Goal: Communication & Community: Answer question/provide support

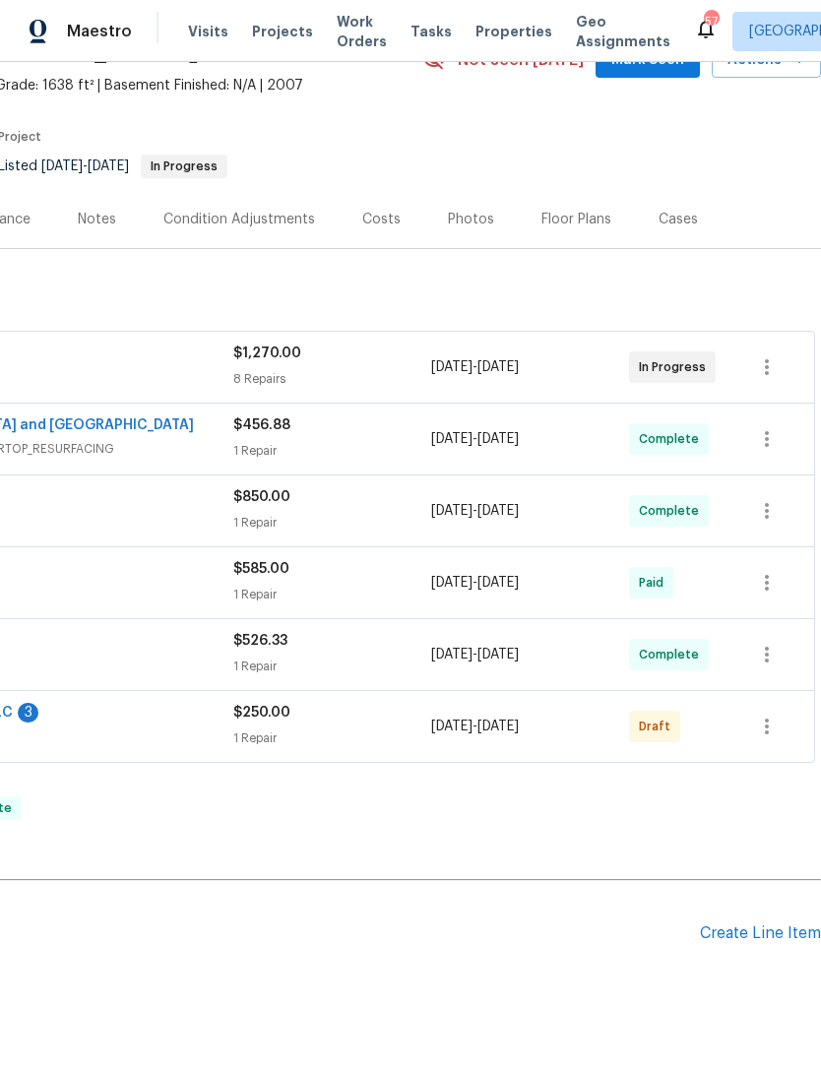
scroll to position [107, 291]
click at [772, 729] on icon "button" at bounding box center [767, 727] width 24 height 24
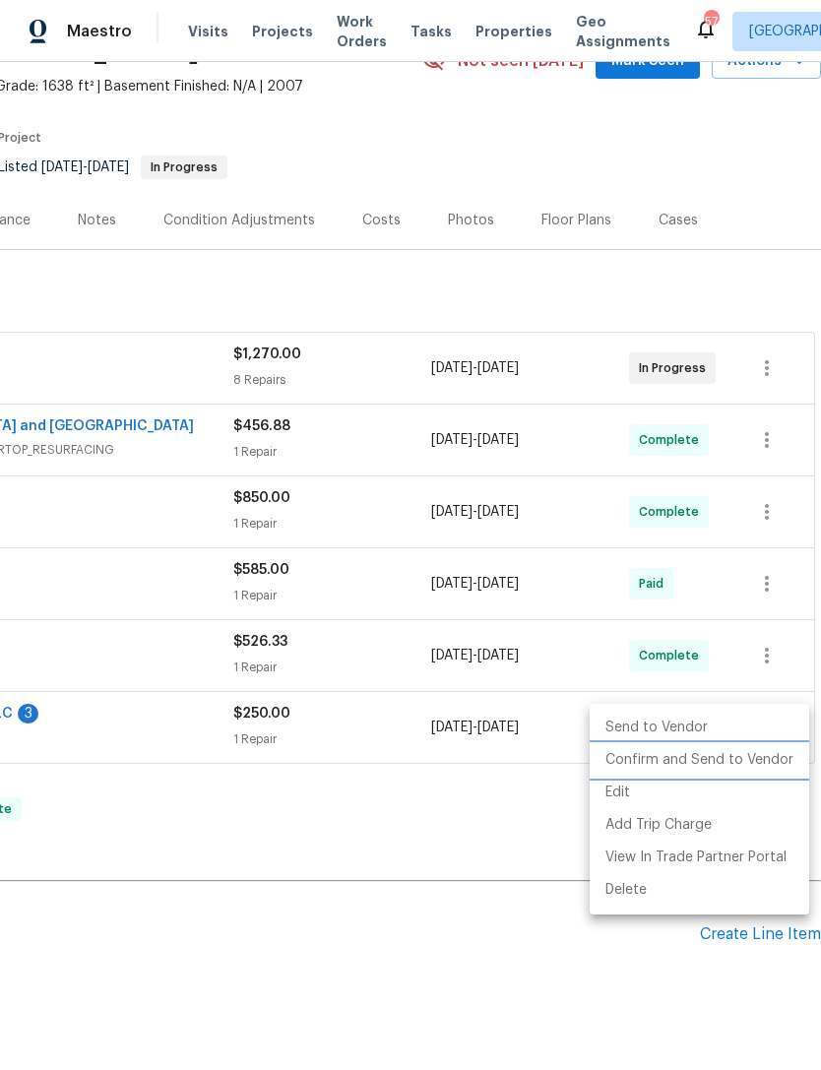
click at [741, 765] on li "Confirm and Send to Vendor" at bounding box center [699, 760] width 219 height 32
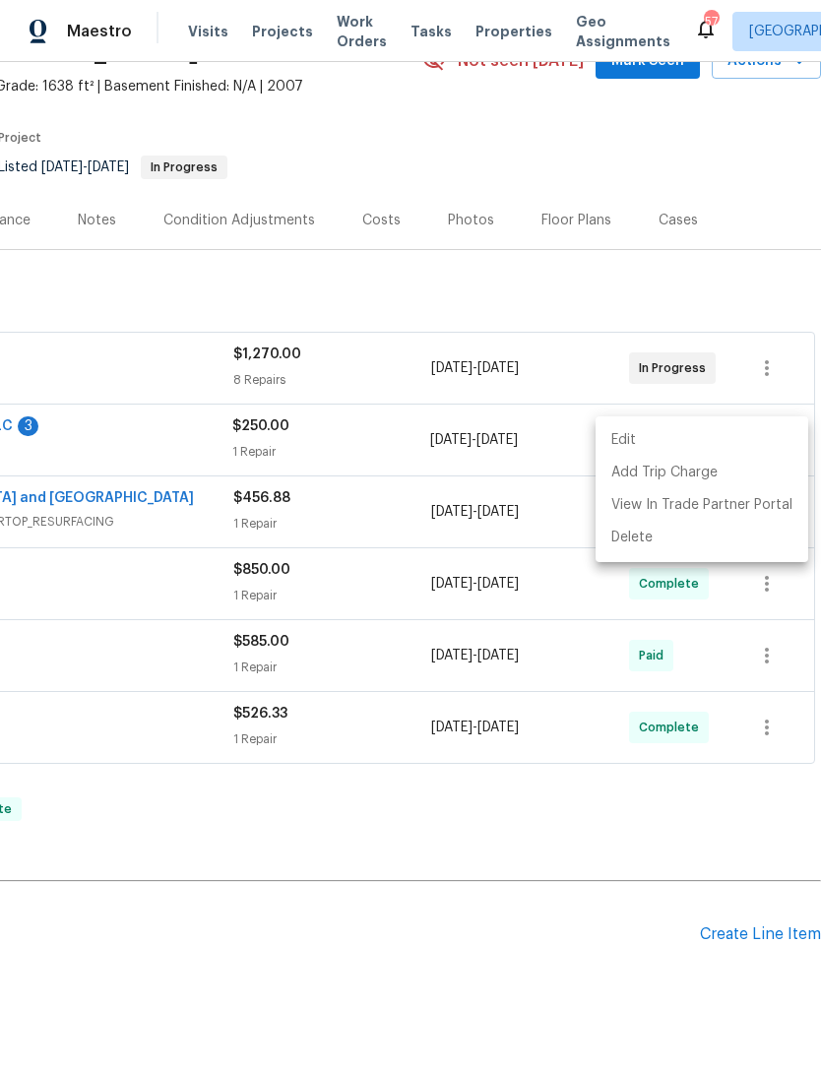
click at [638, 861] on div at bounding box center [410, 535] width 821 height 1070
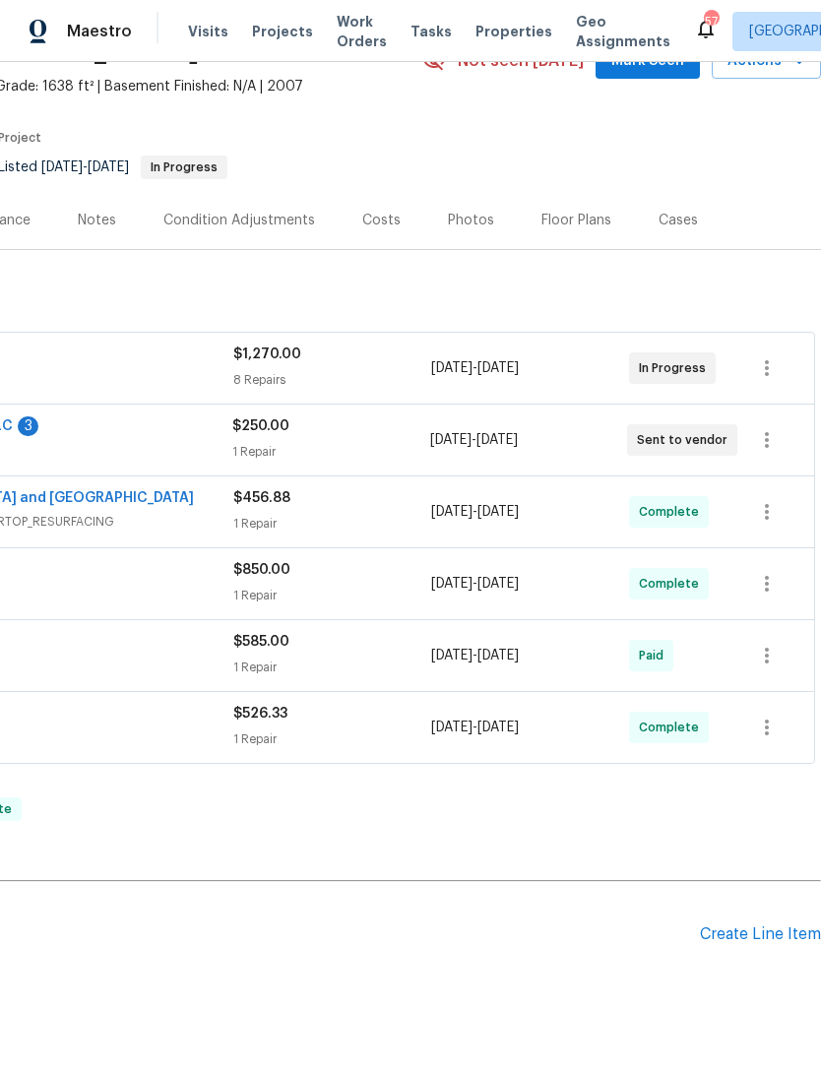
click at [638, 861] on div "Edit Add Trip Charge View In Trade Partner Portal Delete" at bounding box center [410, 535] width 821 height 1070
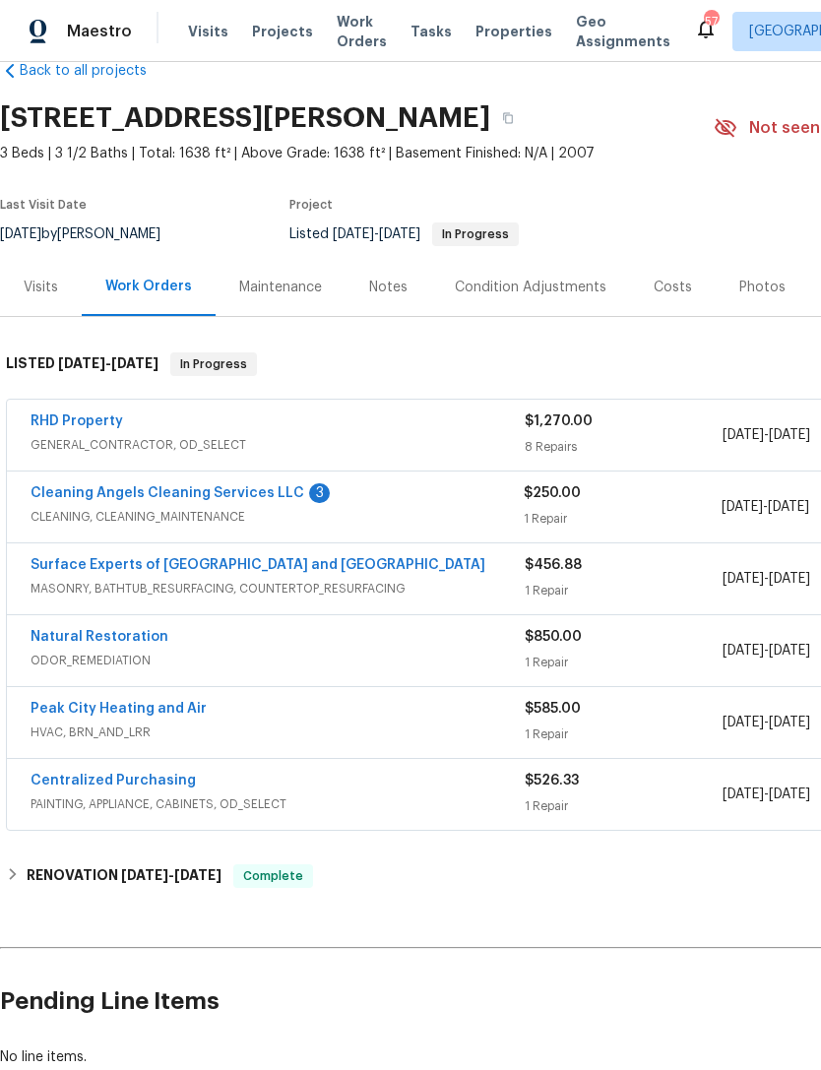
scroll to position [40, 0]
click at [92, 495] on link "Cleaning Angels Cleaning Services LLC" at bounding box center [168, 493] width 274 height 14
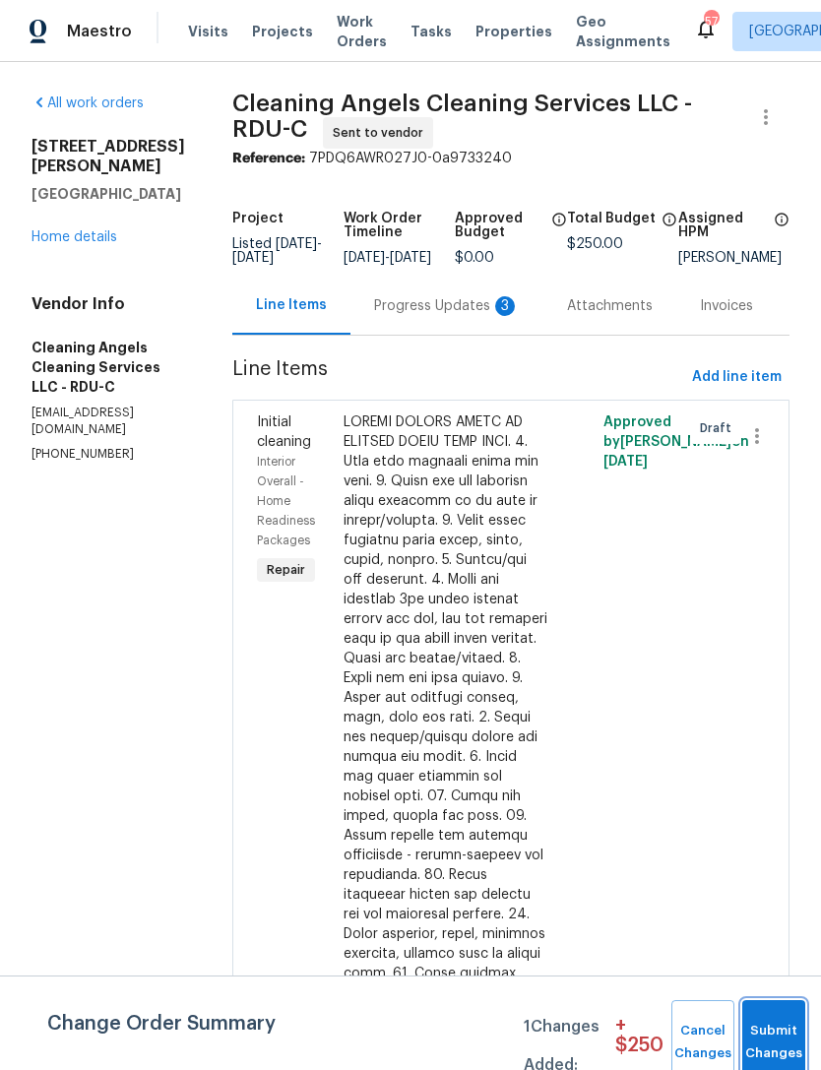
click at [770, 1032] on button "Submit Changes" at bounding box center [773, 1042] width 63 height 85
click at [773, 1024] on button "Submit Changes" at bounding box center [773, 1042] width 63 height 85
click at [782, 1032] on button "Submit Changes" at bounding box center [773, 1042] width 63 height 85
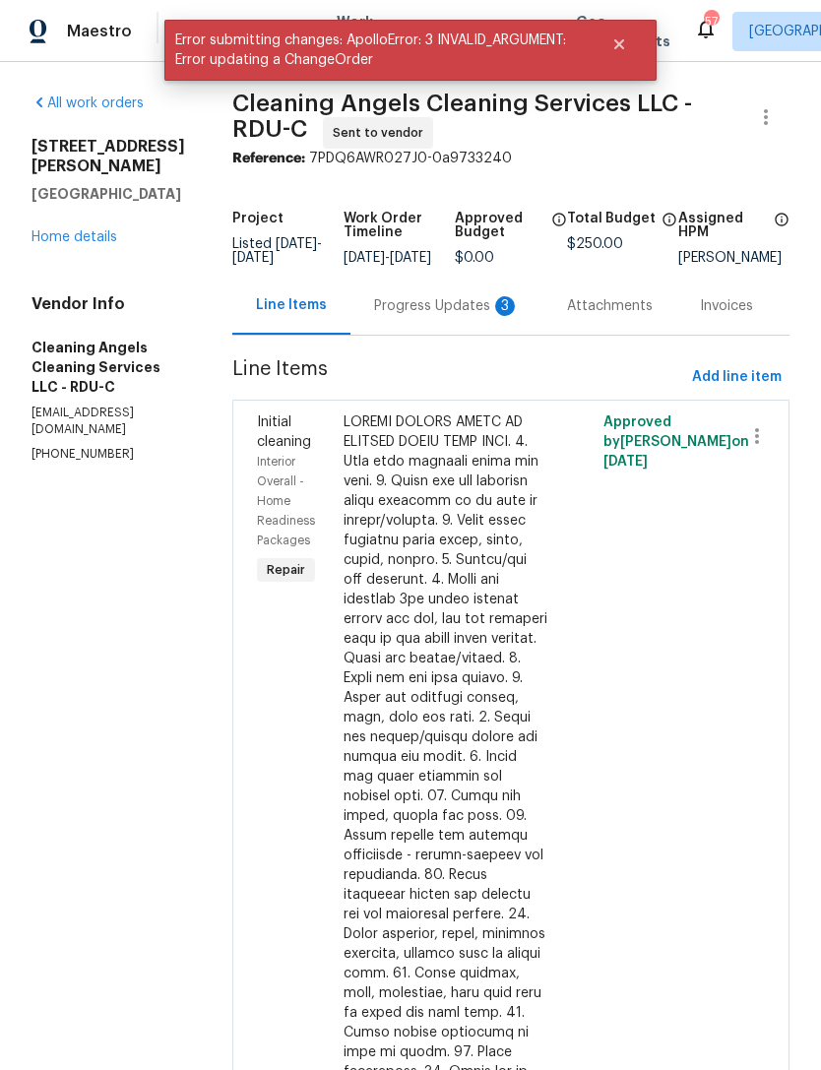
click at [480, 316] on div "Progress Updates 3" at bounding box center [447, 306] width 146 height 20
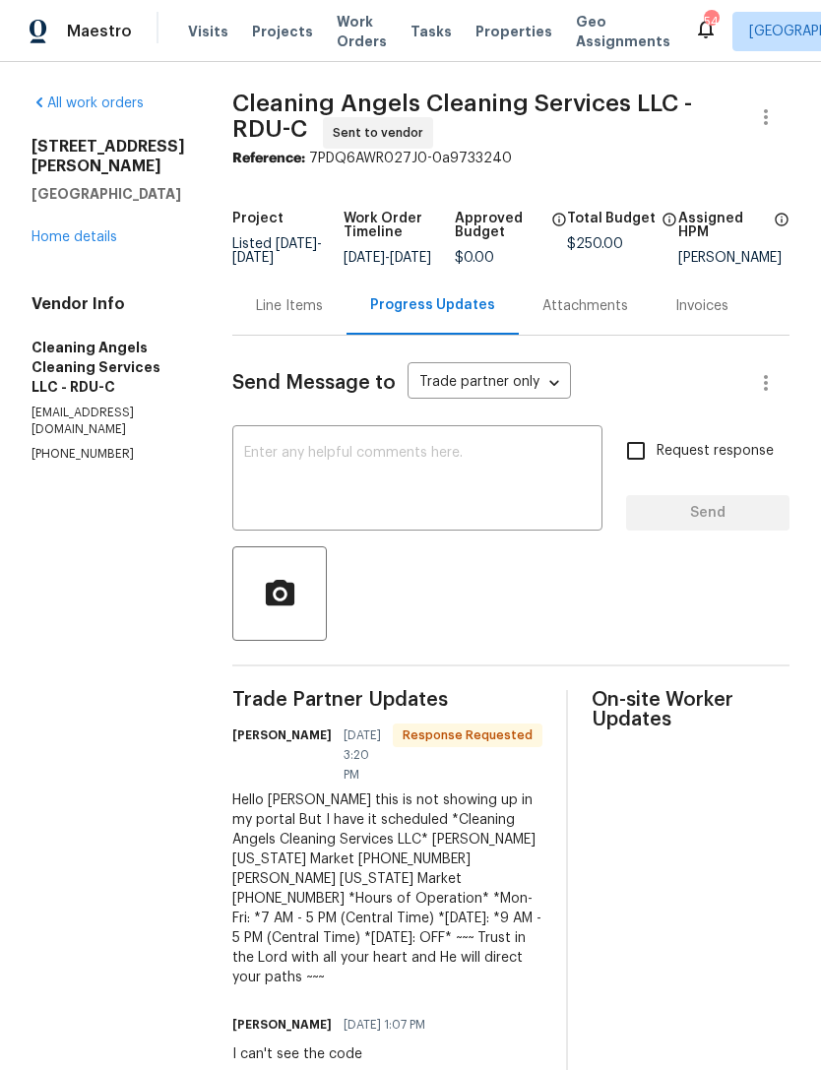
click at [47, 242] on link "Home details" at bounding box center [74, 237] width 86 height 14
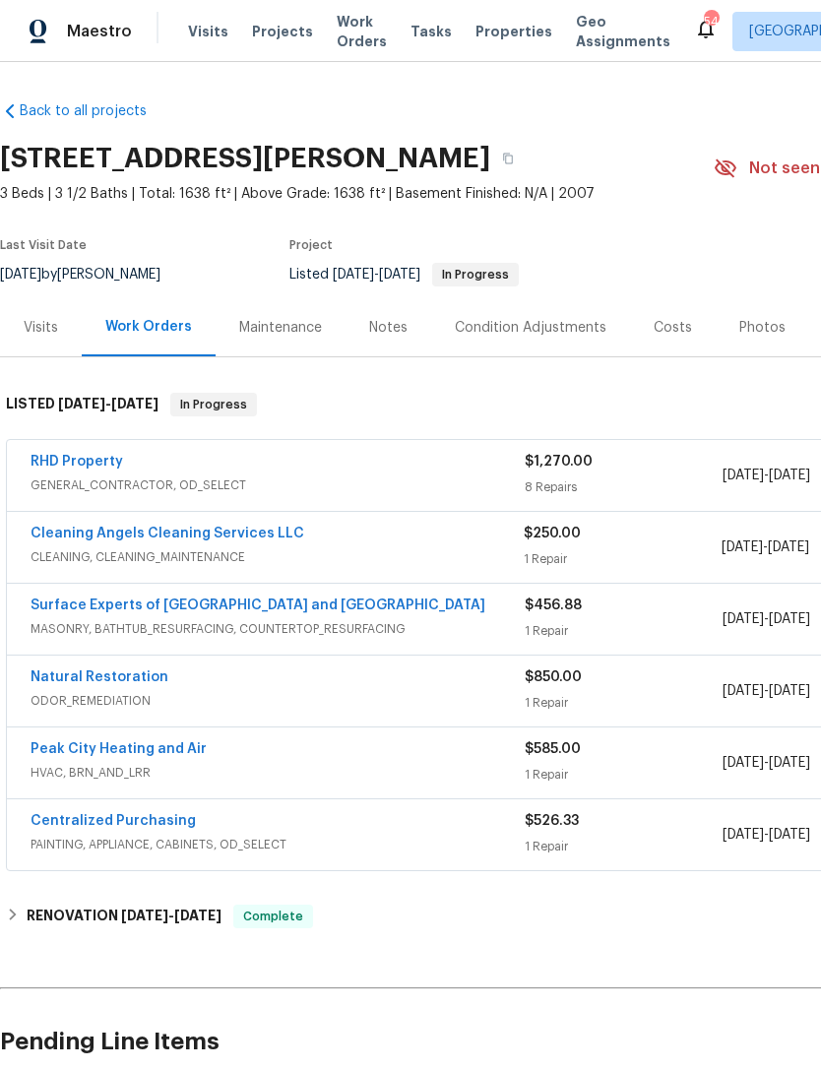
click at [120, 453] on span "RHD Property" at bounding box center [77, 462] width 93 height 20
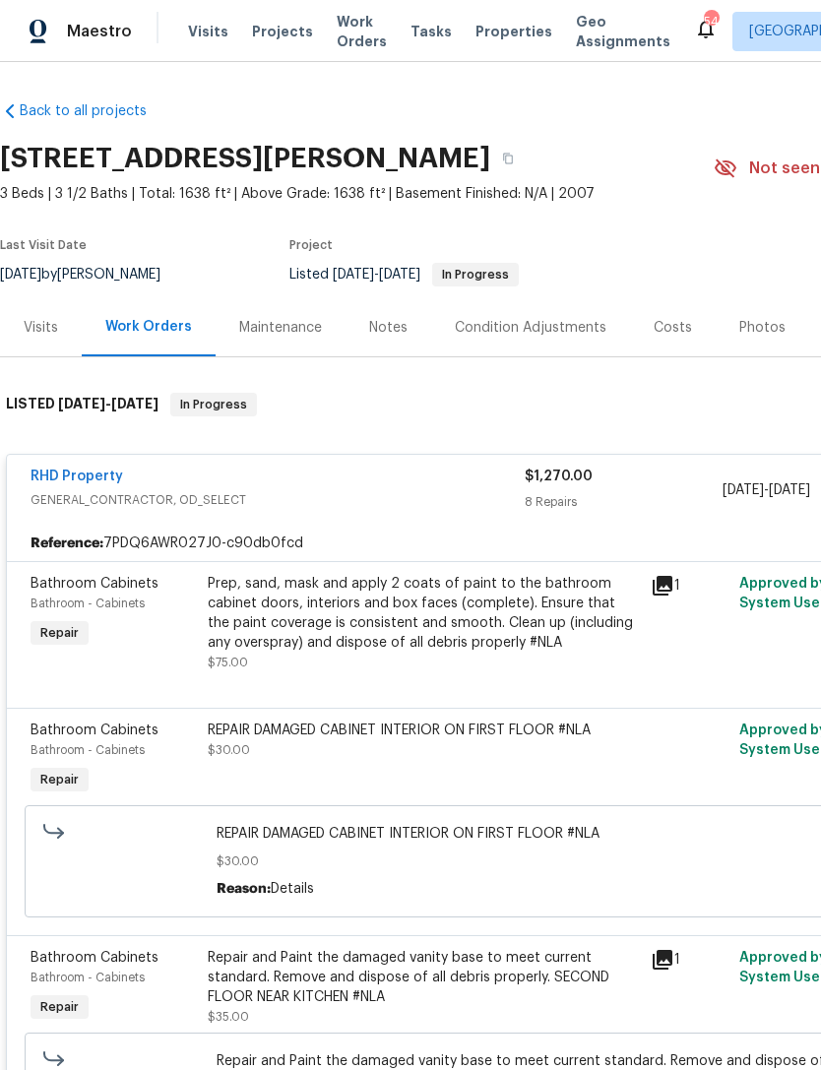
click at [69, 479] on link "RHD Property" at bounding box center [77, 476] width 93 height 14
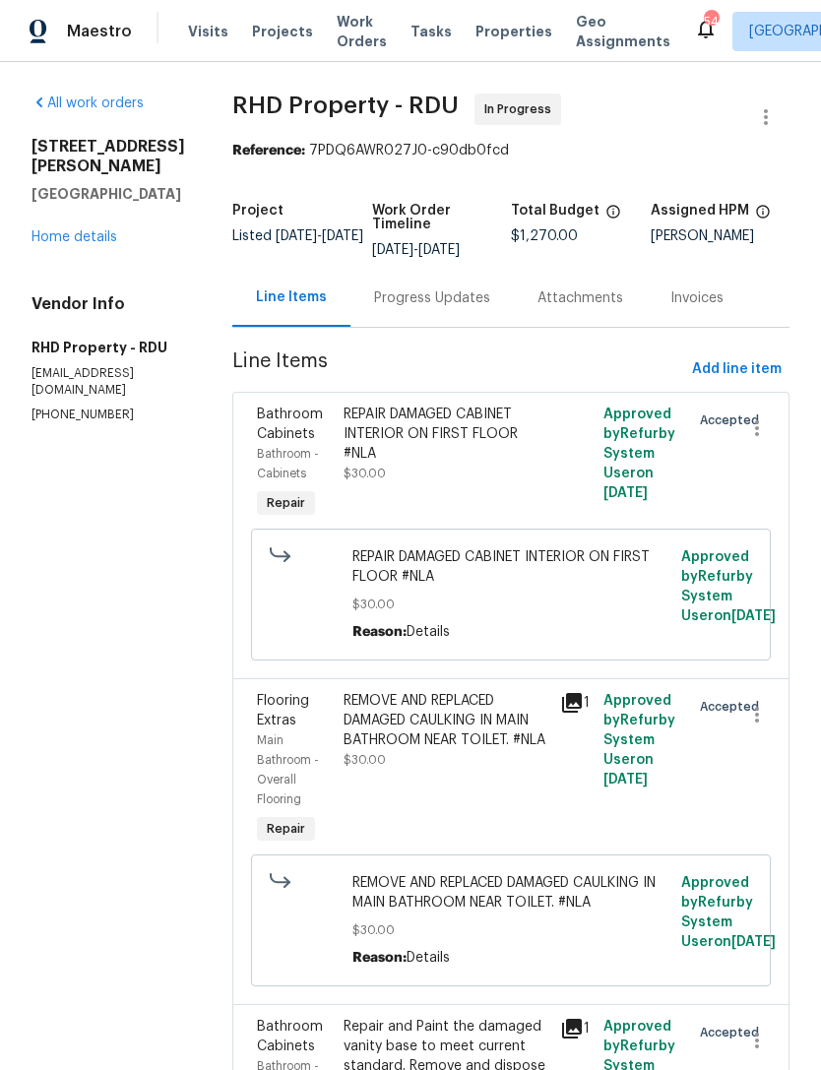
click at [472, 308] on div "Progress Updates" at bounding box center [432, 298] width 116 height 20
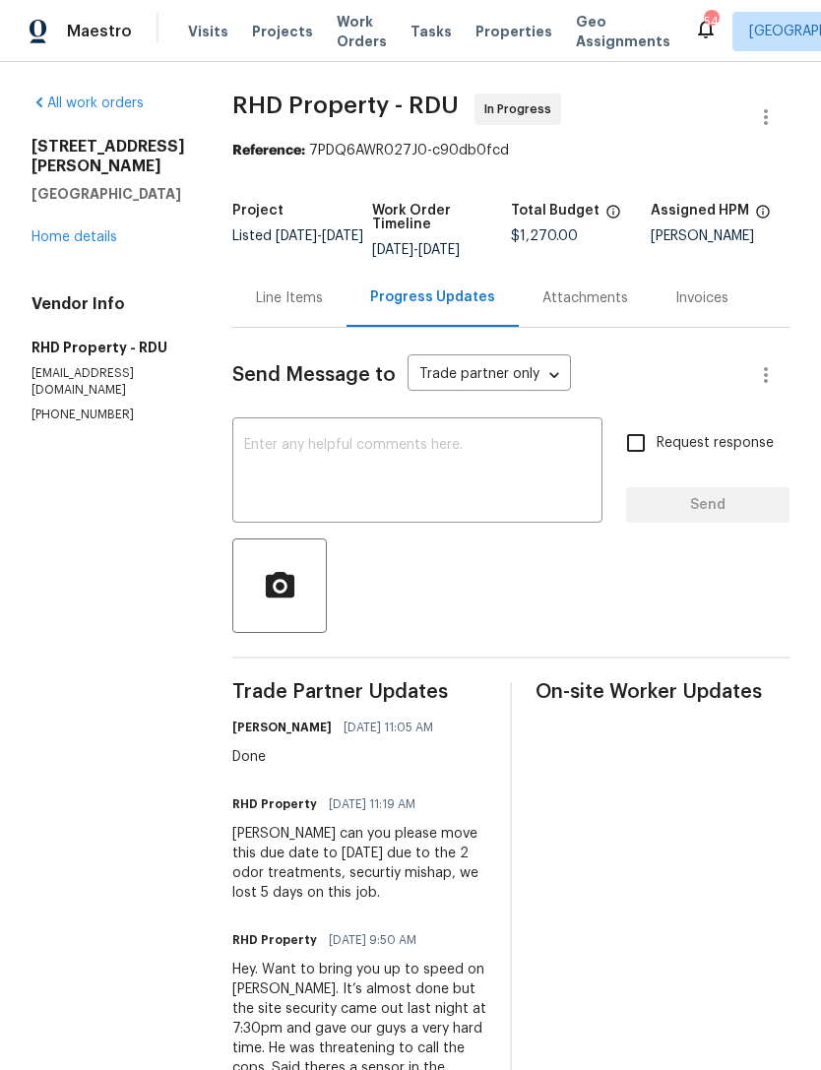
click at [498, 471] on textarea at bounding box center [417, 472] width 346 height 69
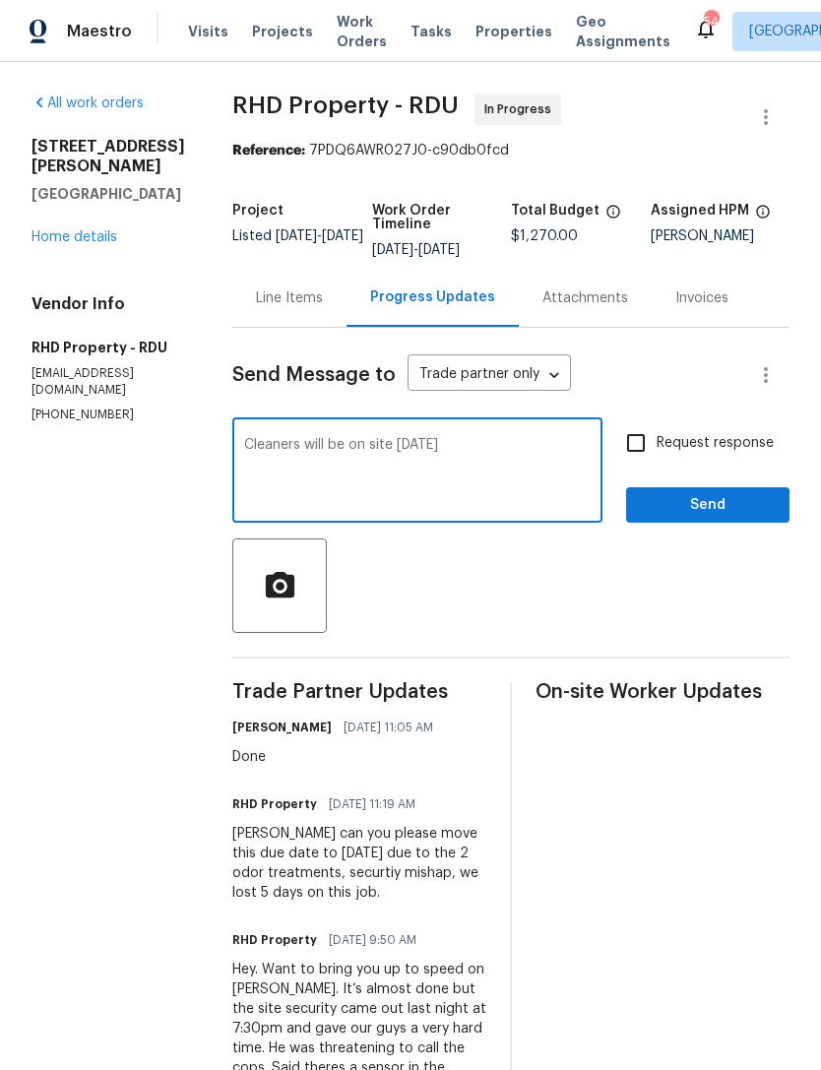
type textarea "Cleaners will be on site [DATE]"
click at [645, 452] on input "Request response" at bounding box center [635, 442] width 41 height 41
checkbox input "true"
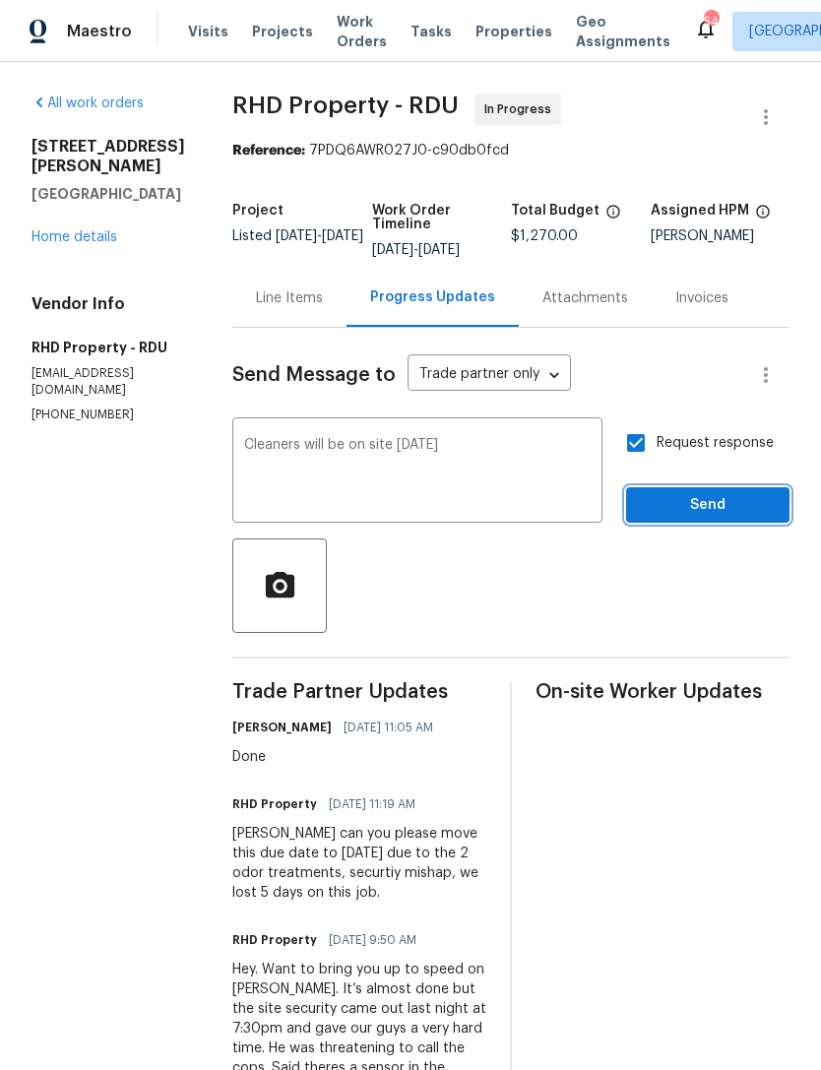
click at [706, 518] on span "Send" at bounding box center [708, 505] width 132 height 25
